Goal: Communication & Community: Answer question/provide support

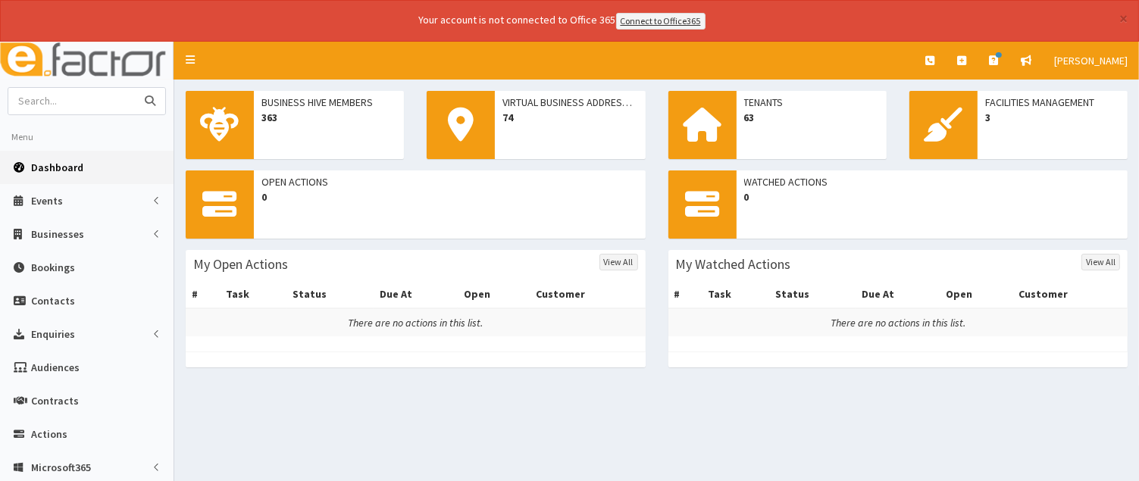
click at [25, 106] on input "text" at bounding box center [71, 101] width 127 height 27
type input "energie"
click at [146, 99] on icon "submit" at bounding box center [150, 101] width 11 height 11
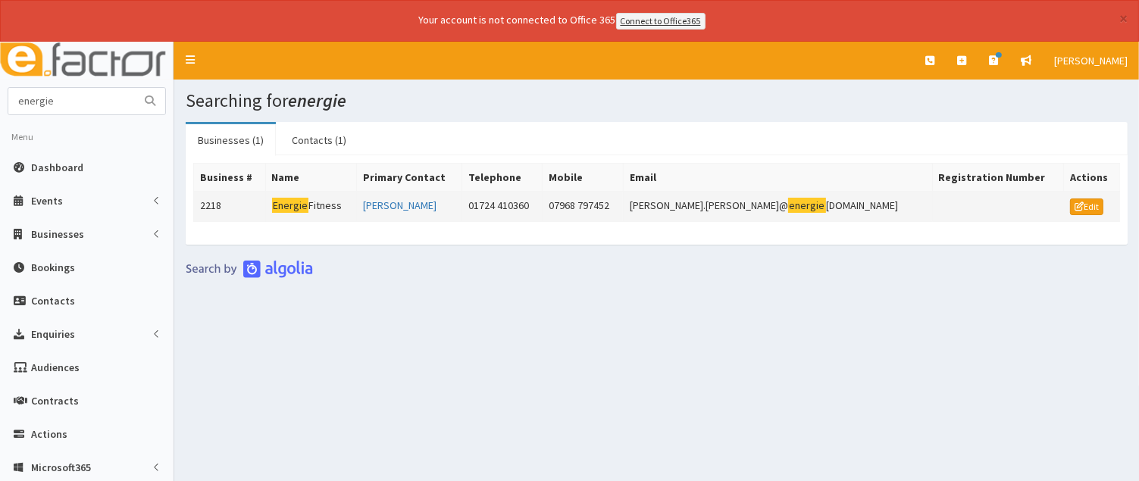
click at [317, 205] on td "Energie Fitness" at bounding box center [311, 206] width 92 height 30
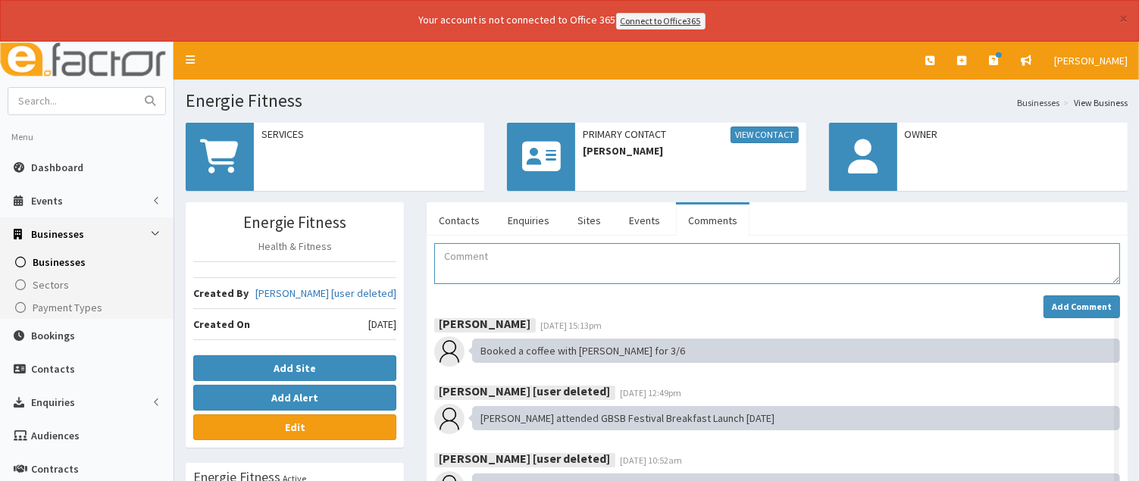
click at [461, 258] on textarea "Comment" at bounding box center [777, 263] width 686 height 41
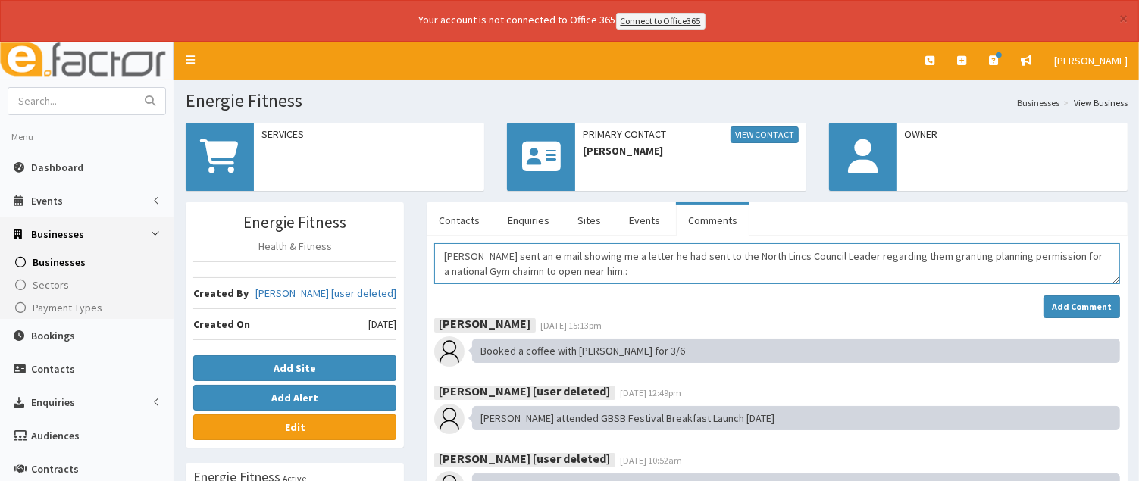
paste textarea "Dear Councillor Waltham, I’m writing as a frustrated and concerned local busine…"
click at [583, 269] on textarea "Comment" at bounding box center [777, 263] width 686 height 41
click at [493, 263] on textarea "Comment" at bounding box center [777, 263] width 686 height 41
click at [446, 244] on textarea "Comment" at bounding box center [777, 263] width 686 height 41
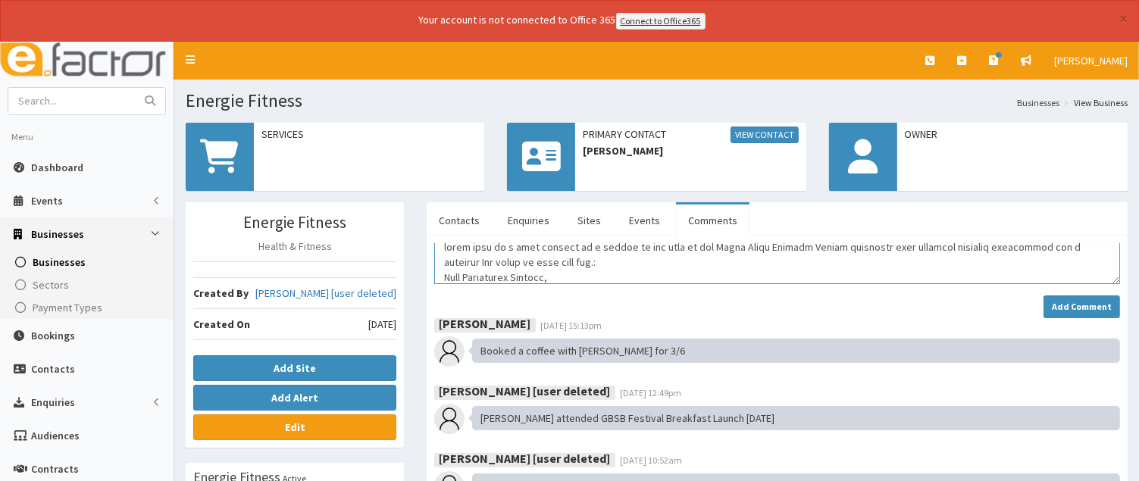
scroll to position [5, 0]
click at [596, 268] on textarea "Comment" at bounding box center [777, 263] width 686 height 41
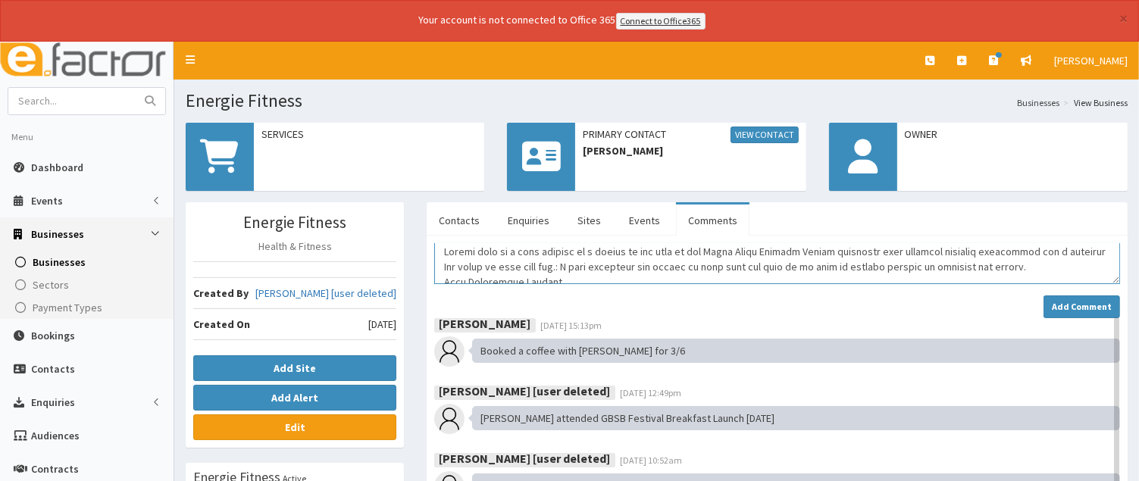
click at [695, 263] on textarea "Comment" at bounding box center [777, 263] width 686 height 41
click at [653, 264] on textarea "Comment" at bounding box center [777, 263] width 686 height 41
click at [840, 266] on textarea "Comment" at bounding box center [777, 263] width 686 height 41
type textarea "Darren sent an e mail showing me a letter he had sent to the North Lincs Counci…"
click at [1064, 301] on strong "Add Comment" at bounding box center [1082, 306] width 60 height 11
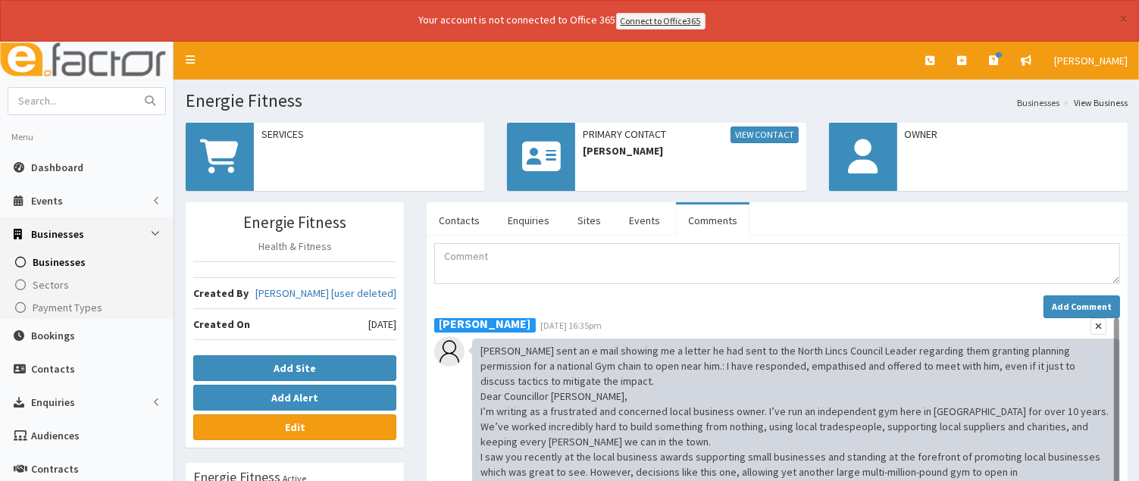
scroll to position [177, 0]
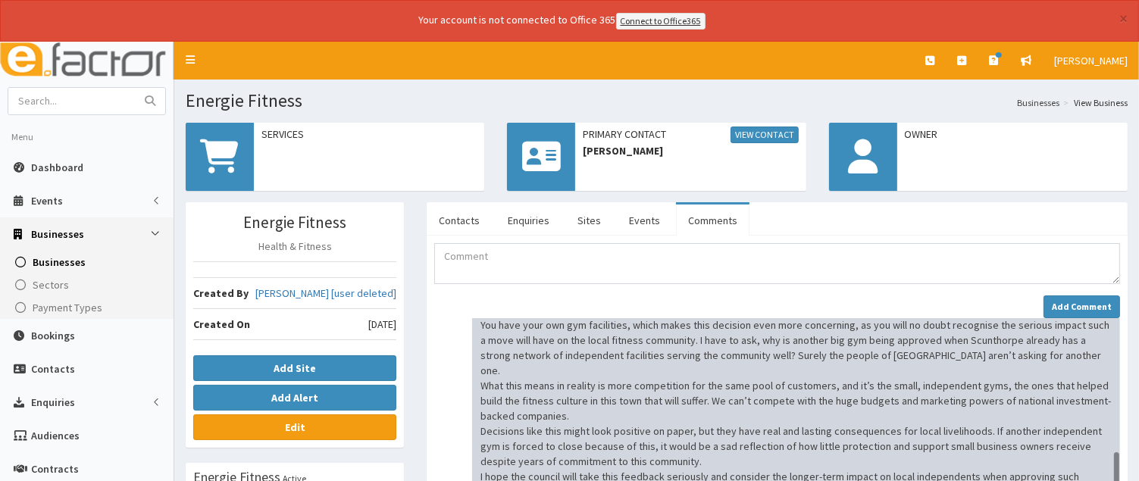
click at [663, 399] on div "Darren sent an e mail showing me a letter he had sent to the North Lincs Counci…" at bounding box center [796, 408] width 648 height 494
click at [696, 300] on div "Add Comment" at bounding box center [777, 307] width 686 height 23
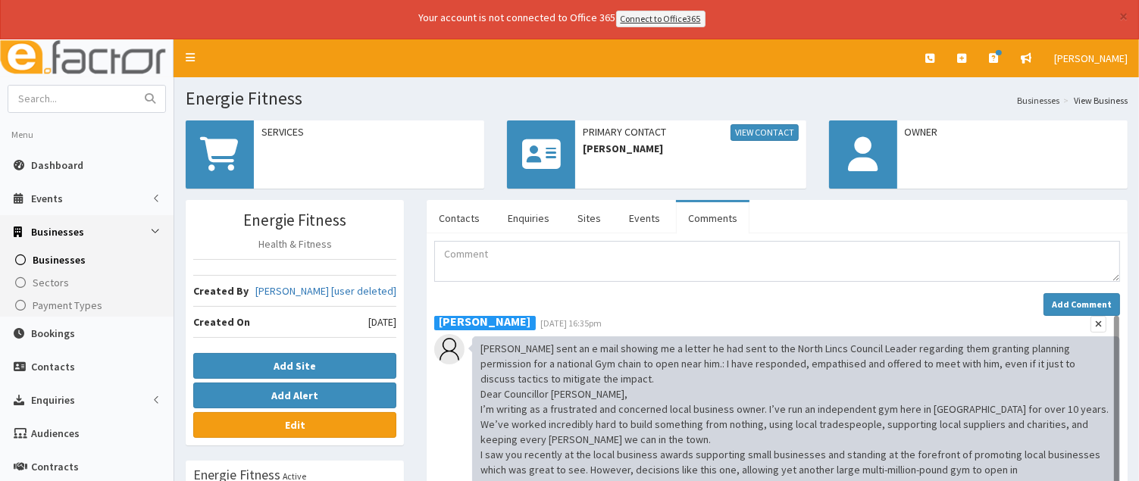
scroll to position [0, 0]
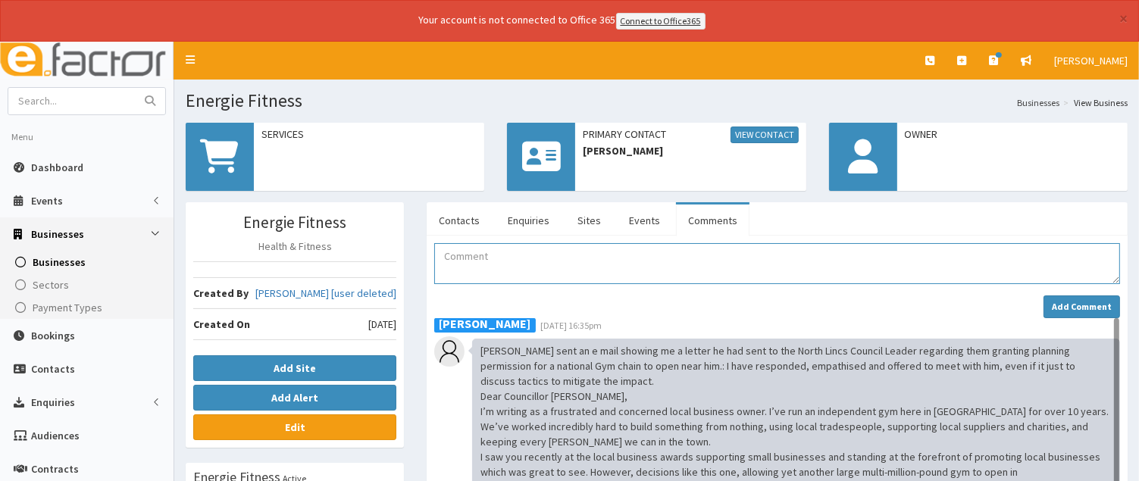
click at [564, 250] on textarea "Comment" at bounding box center [777, 263] width 686 height 41
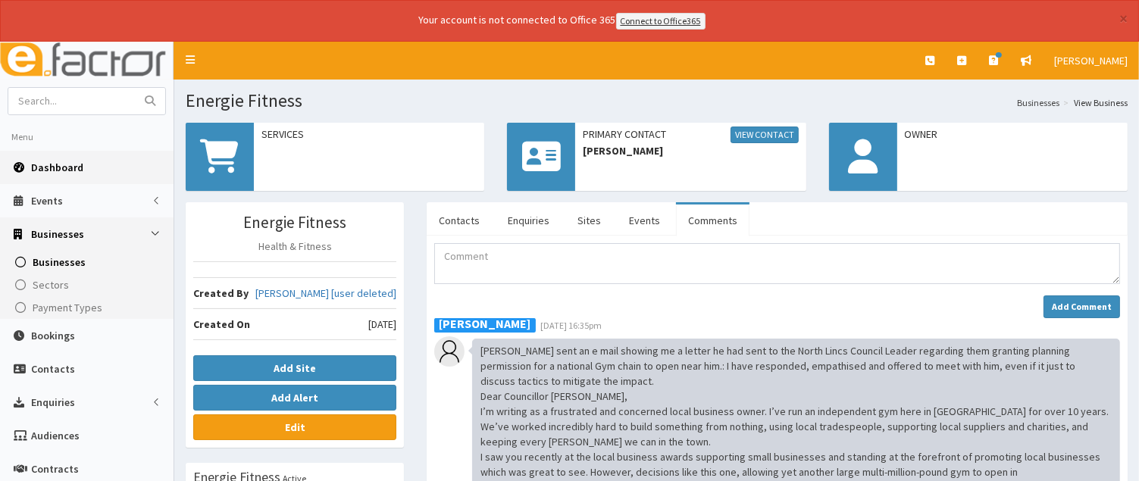
click at [49, 162] on span "Dashboard" at bounding box center [57, 168] width 52 height 14
